Goal: Information Seeking & Learning: Learn about a topic

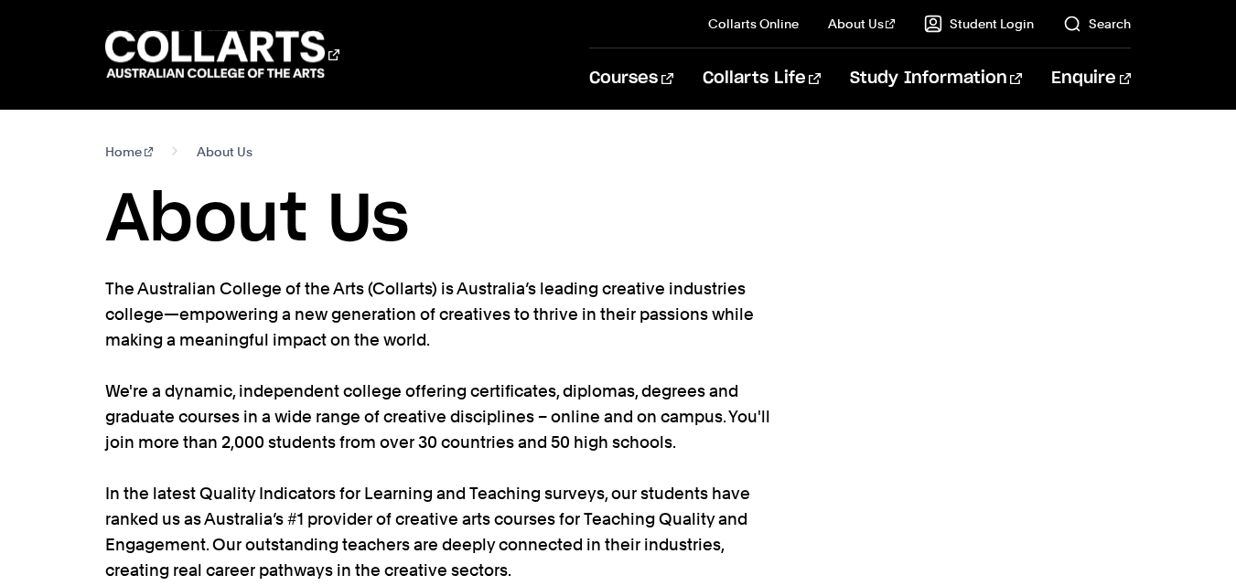
click at [588, 186] on h1 "About Us" at bounding box center [617, 220] width 1025 height 82
